Goal: Task Accomplishment & Management: Use online tool/utility

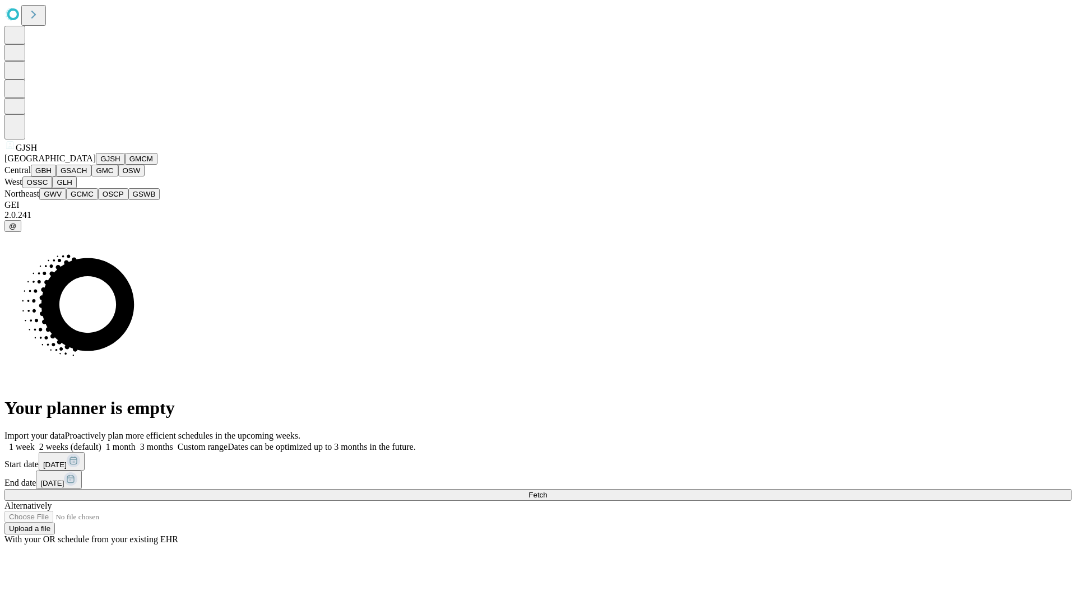
click at [96, 165] on button "GJSH" at bounding box center [110, 159] width 29 height 12
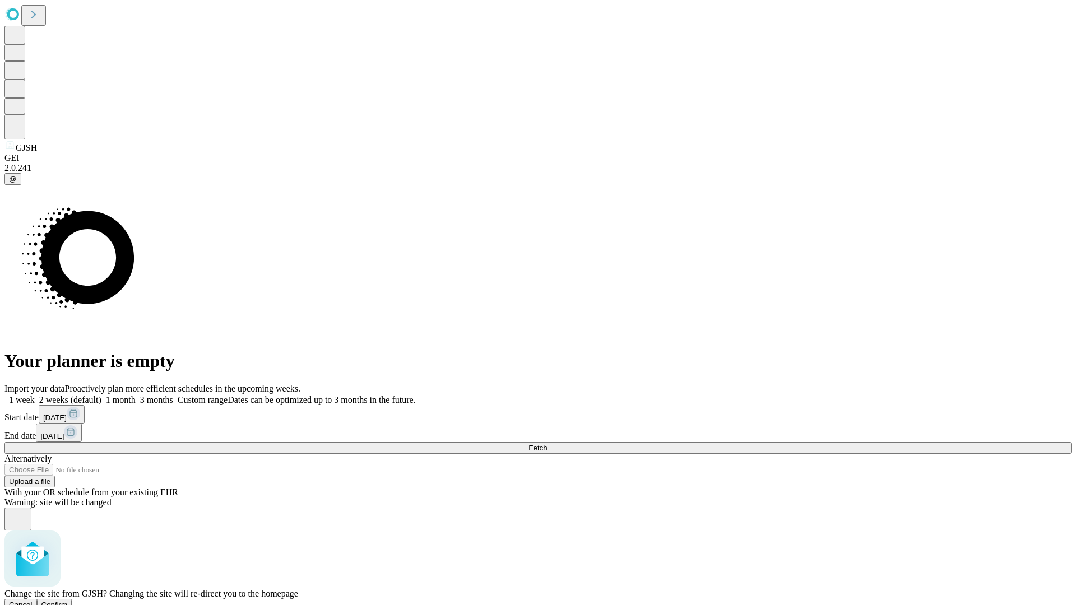
click at [68, 601] on span "Confirm" at bounding box center [54, 605] width 26 height 8
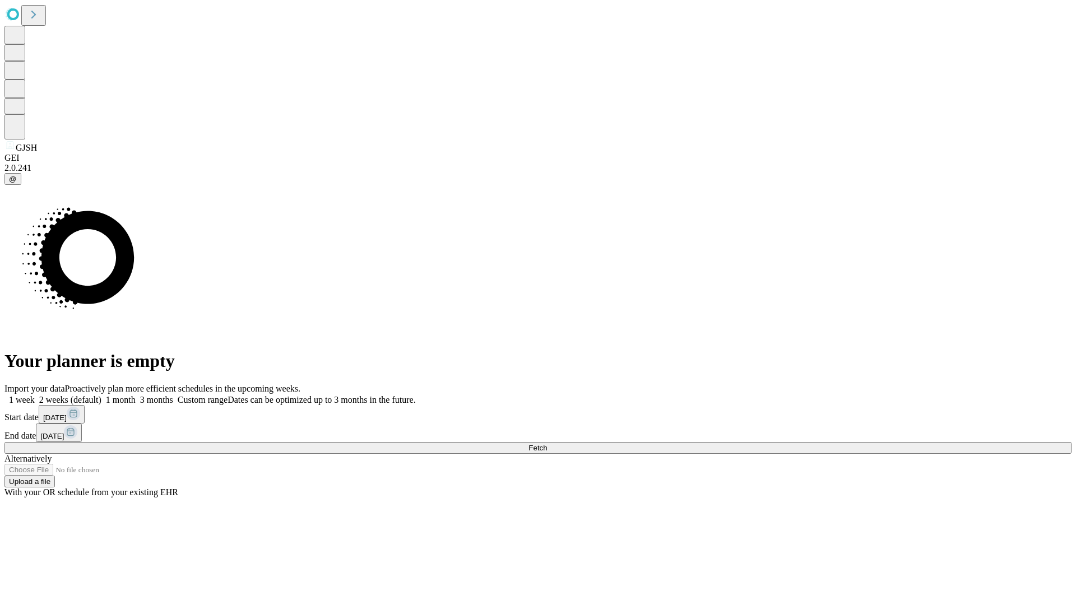
click at [101, 395] on label "2 weeks (default)" at bounding box center [68, 400] width 67 height 10
click at [547, 444] on span "Fetch" at bounding box center [538, 448] width 18 height 8
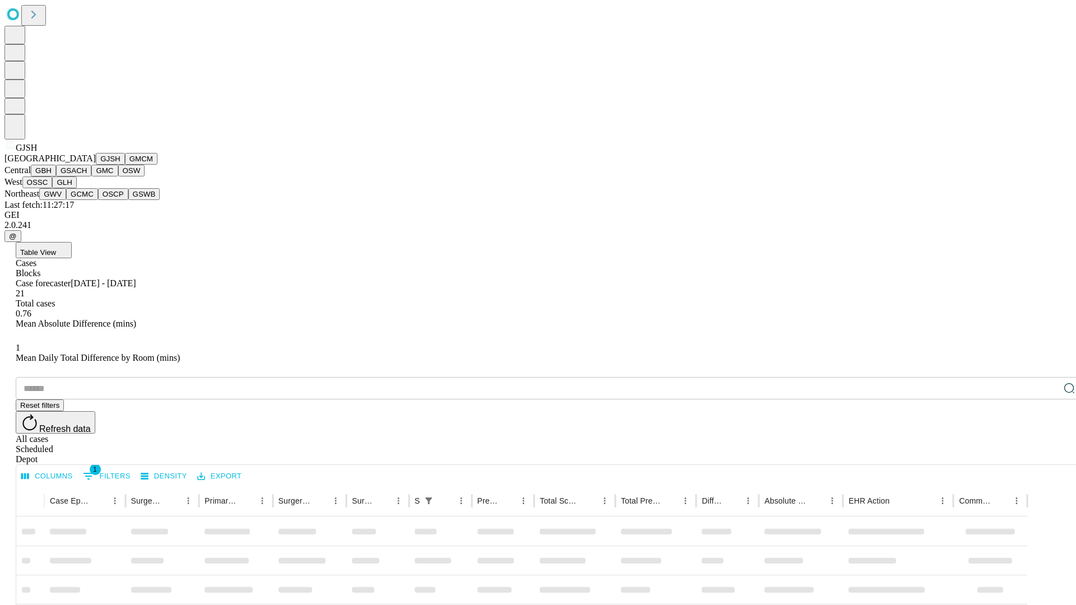
click at [125, 165] on button "GMCM" at bounding box center [141, 159] width 33 height 12
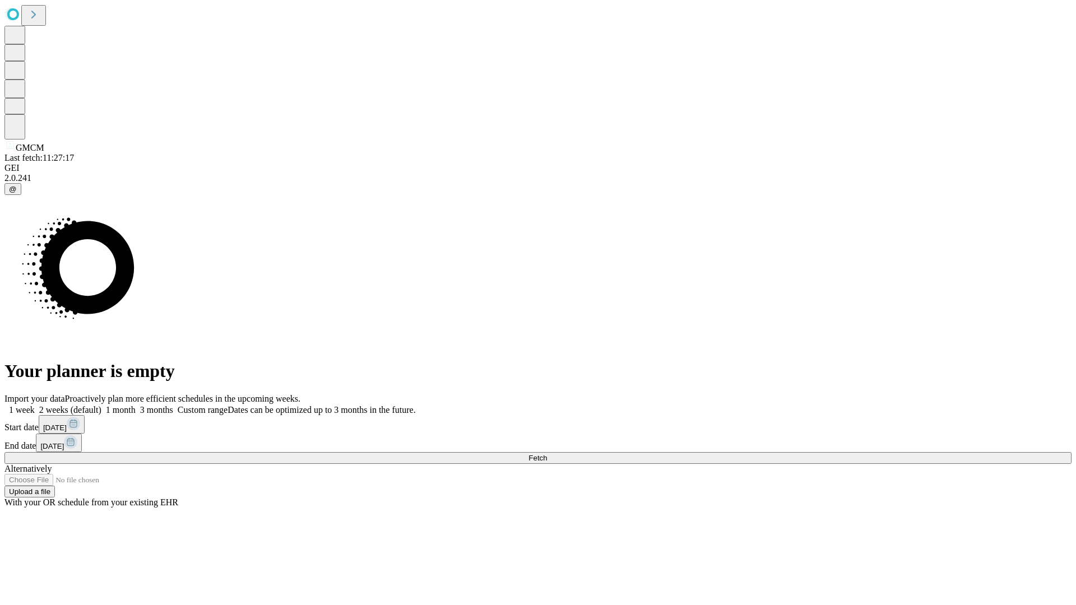
click at [101, 405] on label "2 weeks (default)" at bounding box center [68, 410] width 67 height 10
click at [547, 454] on span "Fetch" at bounding box center [538, 458] width 18 height 8
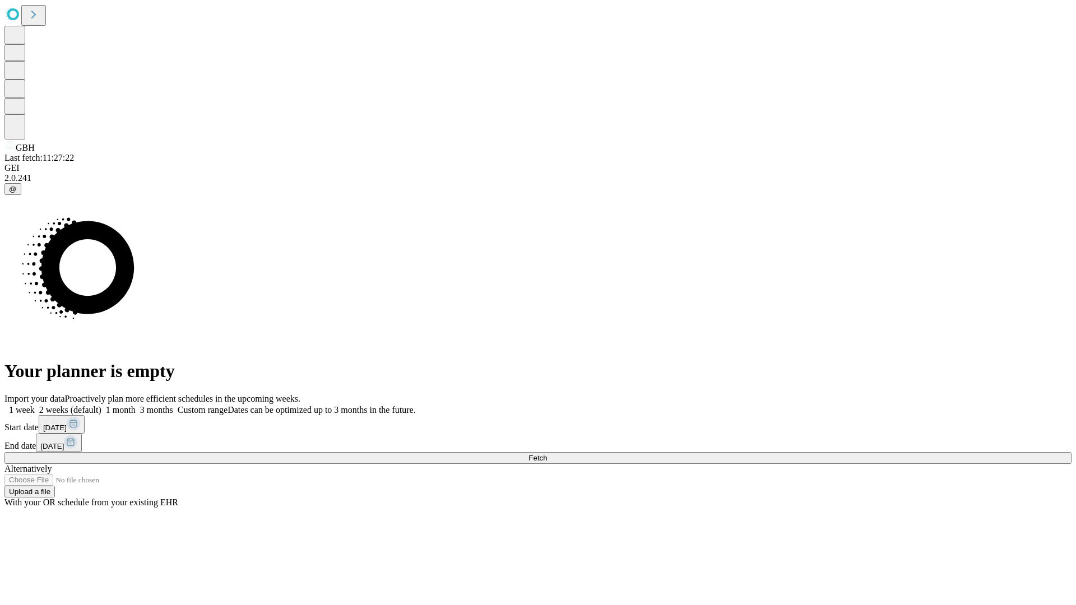
click at [101, 405] on label "2 weeks (default)" at bounding box center [68, 410] width 67 height 10
click at [547, 454] on span "Fetch" at bounding box center [538, 458] width 18 height 8
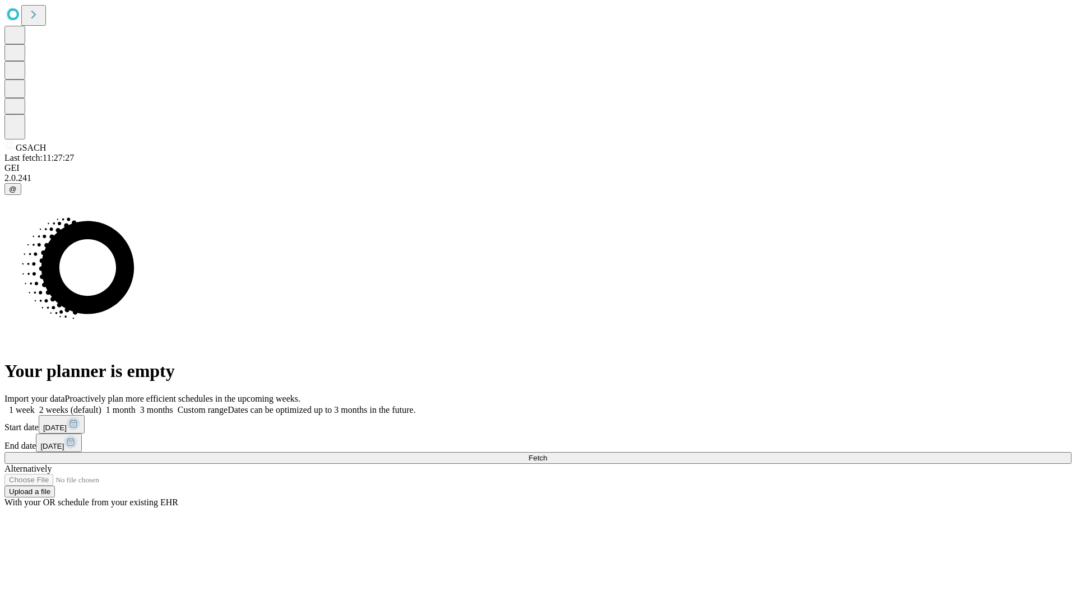
click at [101, 405] on label "2 weeks (default)" at bounding box center [68, 410] width 67 height 10
click at [547, 454] on span "Fetch" at bounding box center [538, 458] width 18 height 8
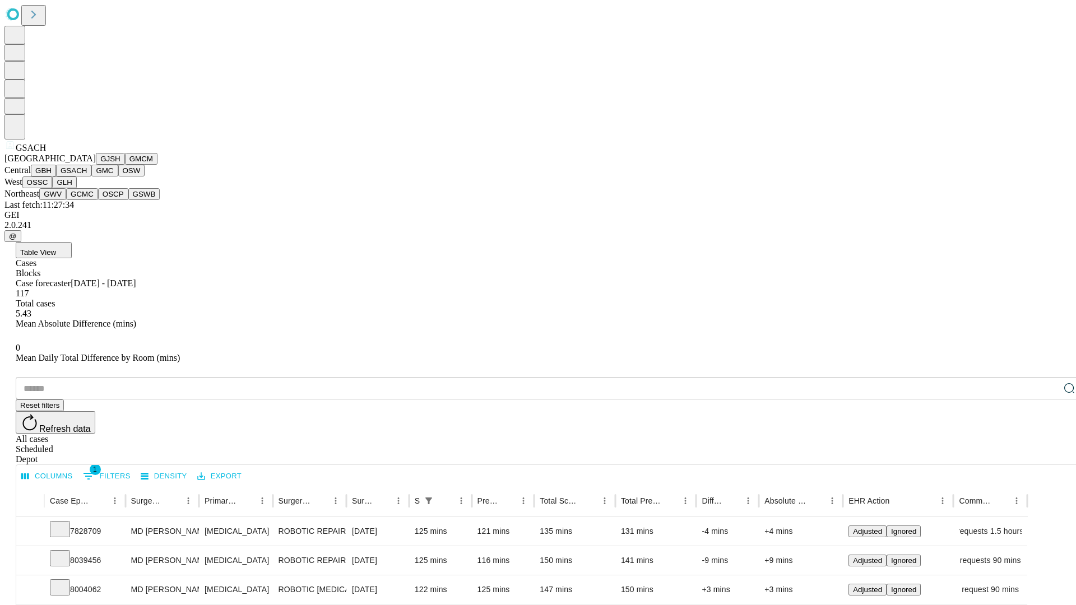
click at [91, 177] on button "GMC" at bounding box center [104, 171] width 26 height 12
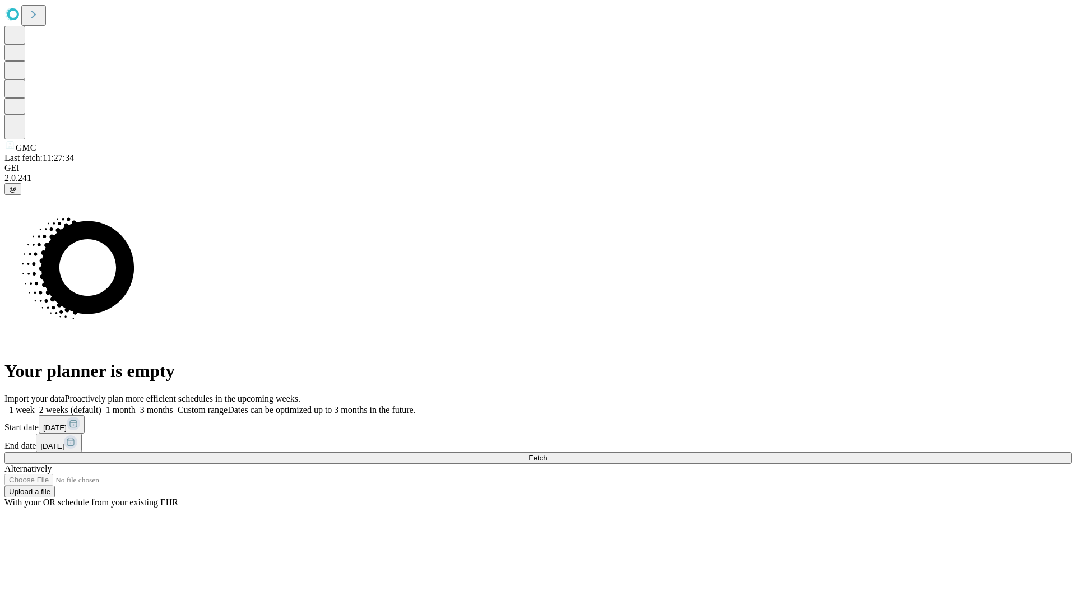
click at [101, 405] on label "2 weeks (default)" at bounding box center [68, 410] width 67 height 10
click at [547, 454] on span "Fetch" at bounding box center [538, 458] width 18 height 8
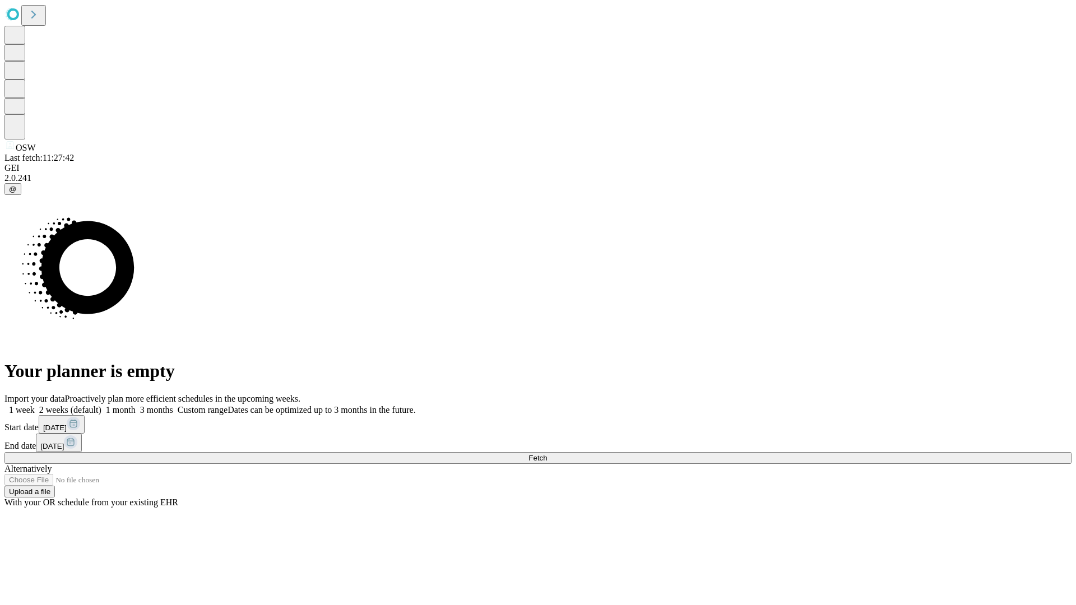
click at [101, 405] on label "2 weeks (default)" at bounding box center [68, 410] width 67 height 10
click at [547, 454] on span "Fetch" at bounding box center [538, 458] width 18 height 8
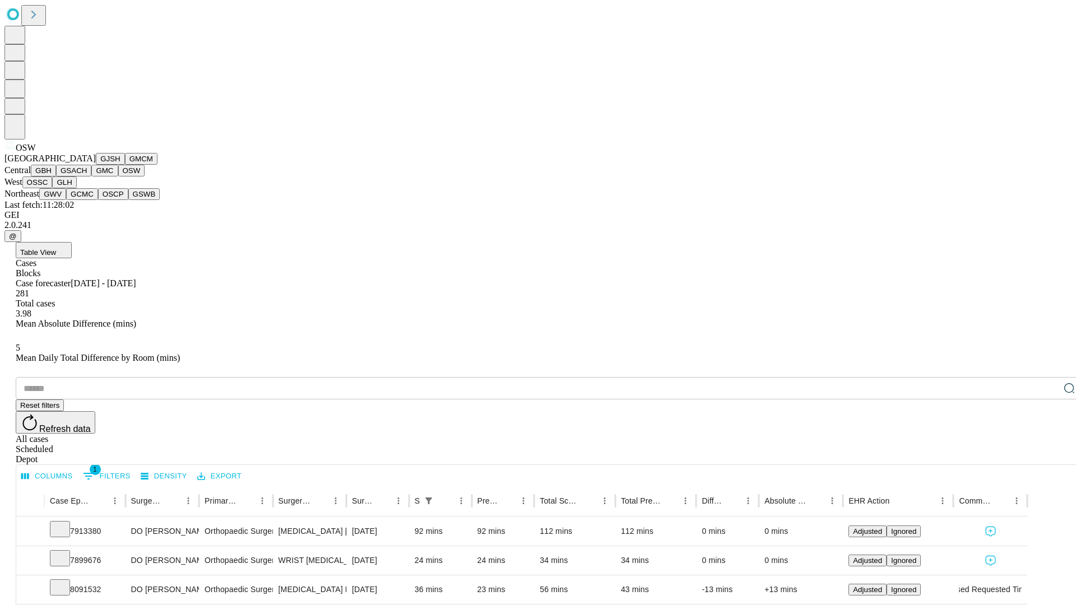
click at [53, 188] on button "OSSC" at bounding box center [37, 183] width 30 height 12
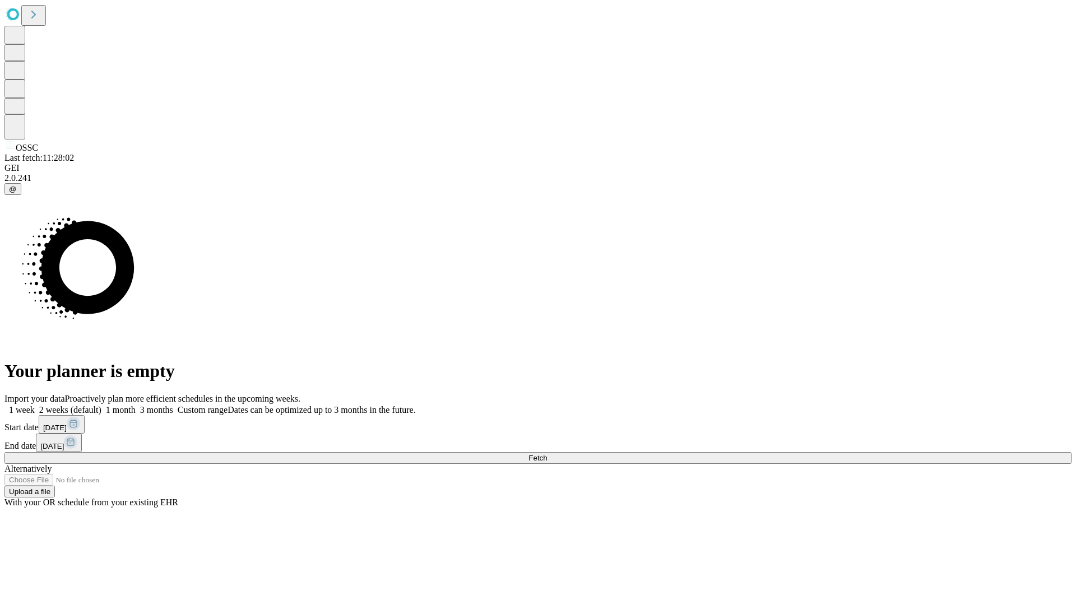
click at [547, 454] on span "Fetch" at bounding box center [538, 458] width 18 height 8
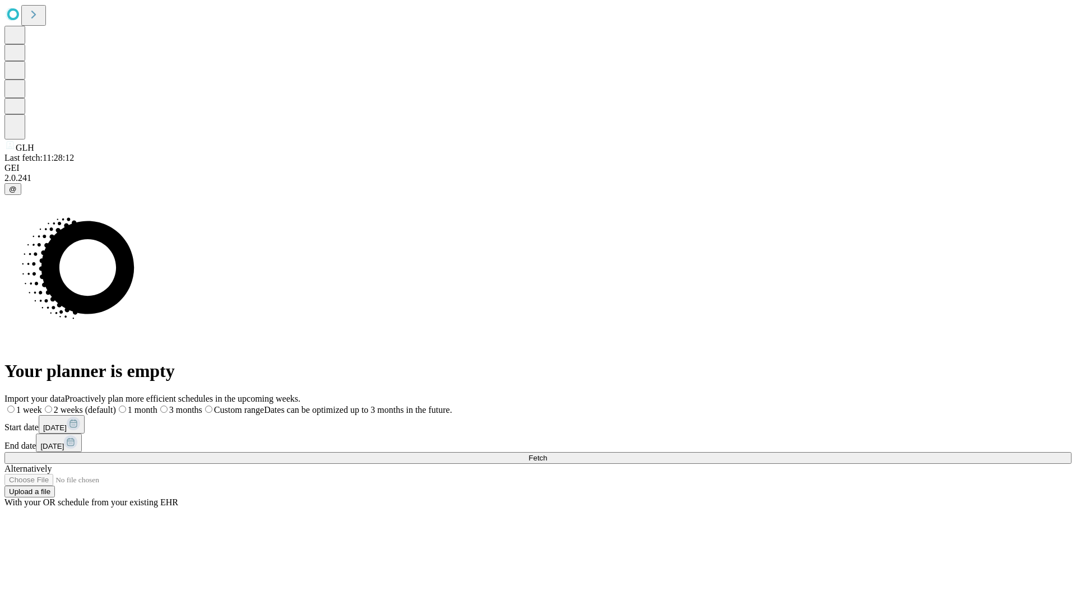
click at [116, 405] on label "2 weeks (default)" at bounding box center [79, 410] width 74 height 10
click at [547, 454] on span "Fetch" at bounding box center [538, 458] width 18 height 8
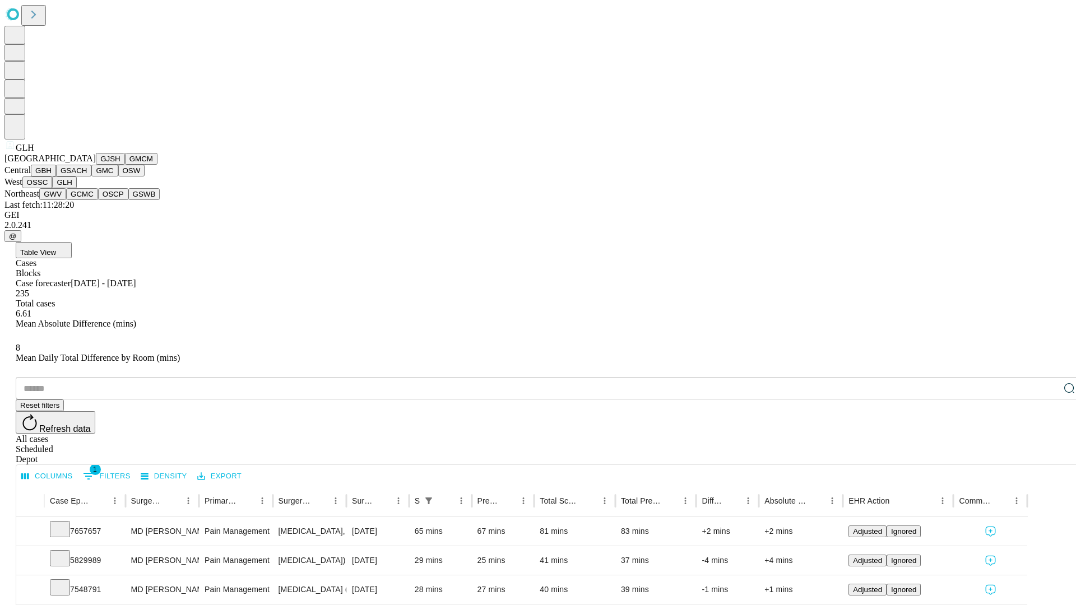
click at [66, 200] on button "GWV" at bounding box center [52, 194] width 27 height 12
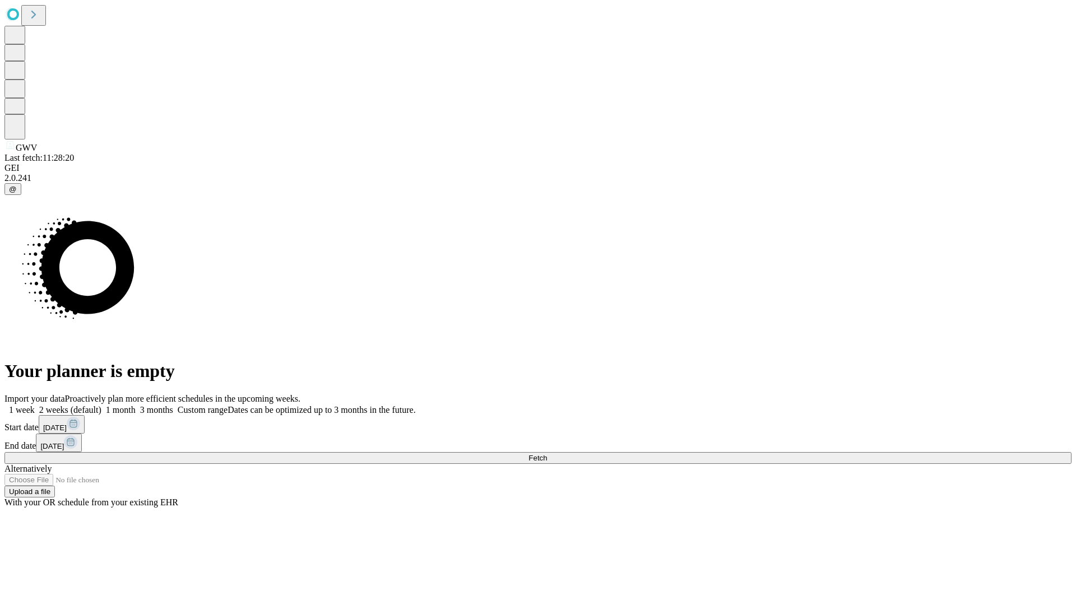
click at [101, 405] on label "2 weeks (default)" at bounding box center [68, 410] width 67 height 10
click at [547, 454] on span "Fetch" at bounding box center [538, 458] width 18 height 8
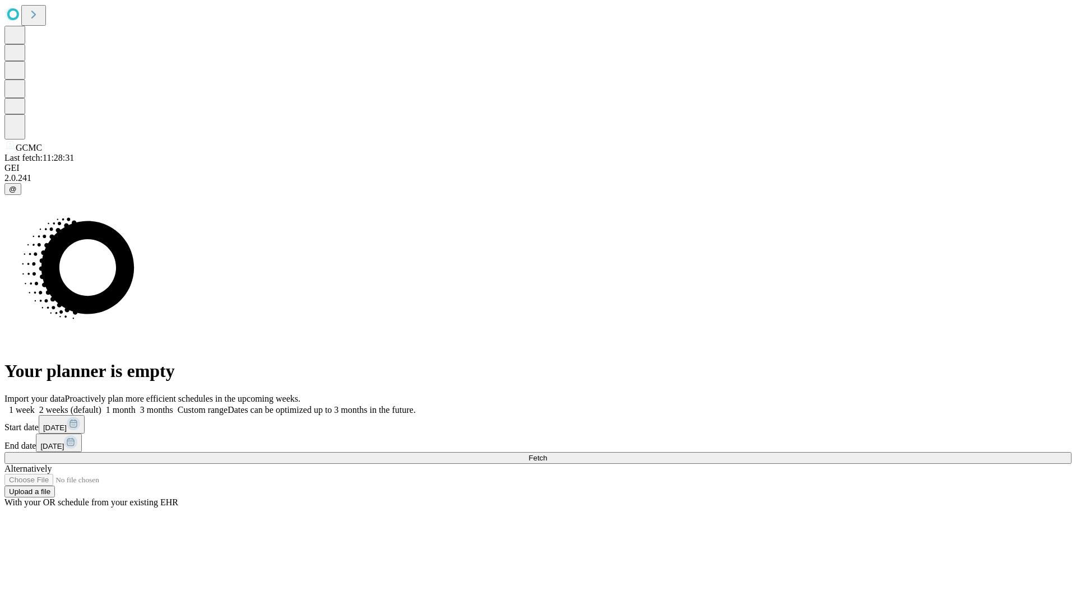
click at [101, 405] on label "2 weeks (default)" at bounding box center [68, 410] width 67 height 10
click at [547, 454] on span "Fetch" at bounding box center [538, 458] width 18 height 8
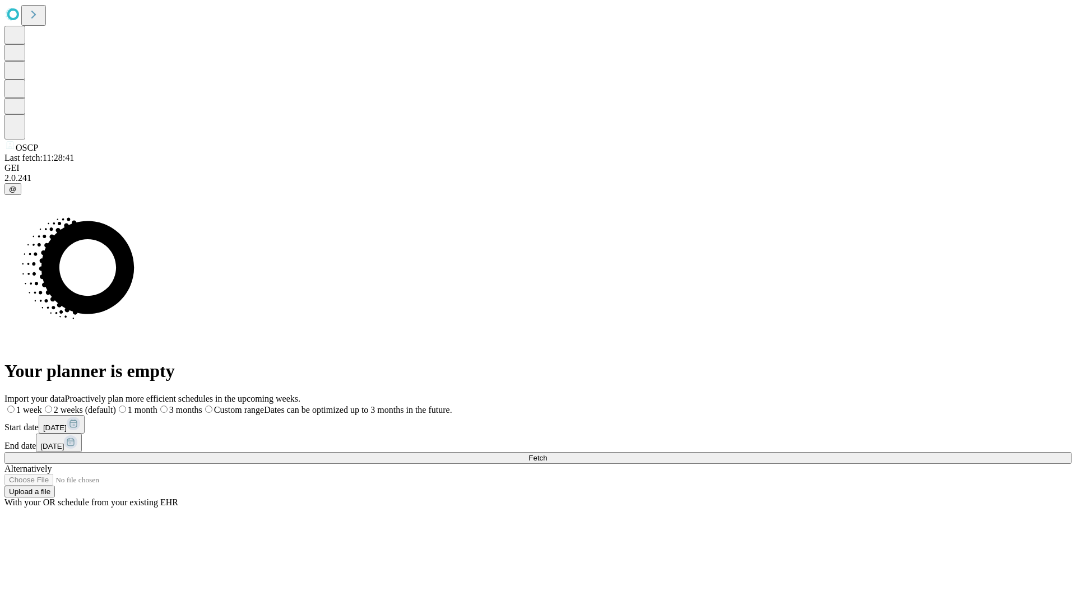
click at [116, 405] on label "2 weeks (default)" at bounding box center [79, 410] width 74 height 10
click at [547, 454] on span "Fetch" at bounding box center [538, 458] width 18 height 8
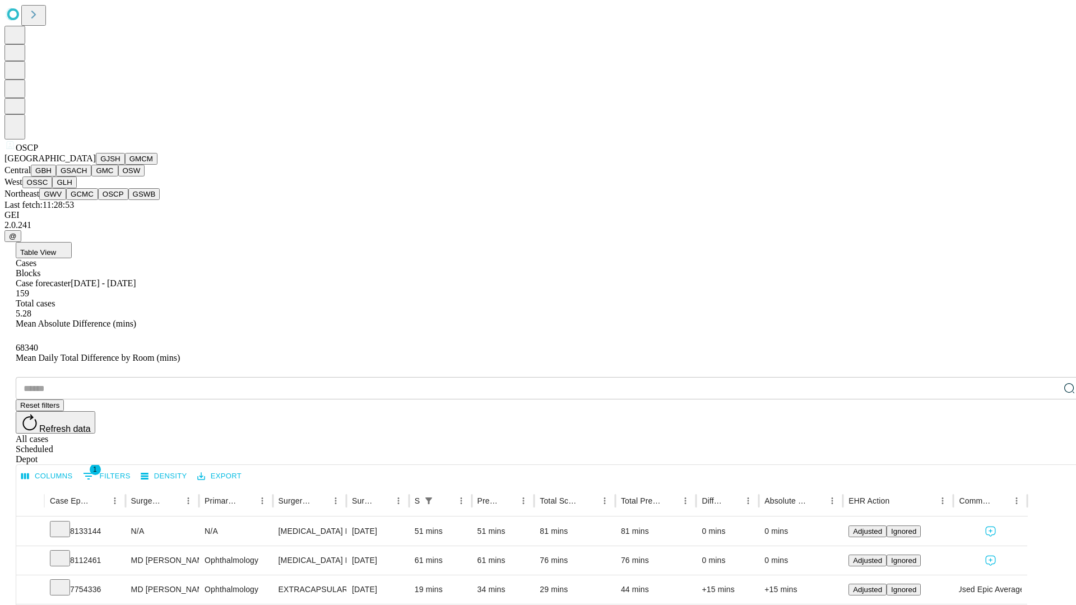
click at [128, 200] on button "GSWB" at bounding box center [144, 194] width 32 height 12
